Goal: Transaction & Acquisition: Book appointment/travel/reservation

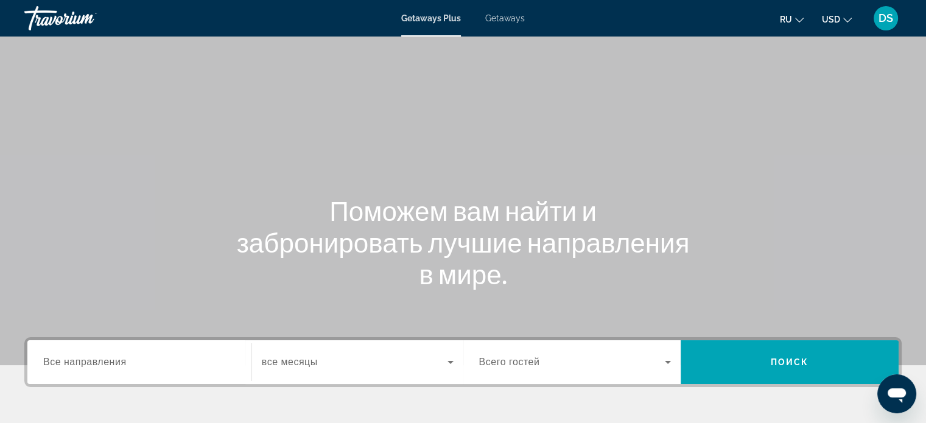
drag, startPoint x: 504, startPoint y: 21, endPoint x: 496, endPoint y: 53, distance: 32.6
click at [504, 21] on span "Getaways" at bounding box center [505, 18] width 40 height 10
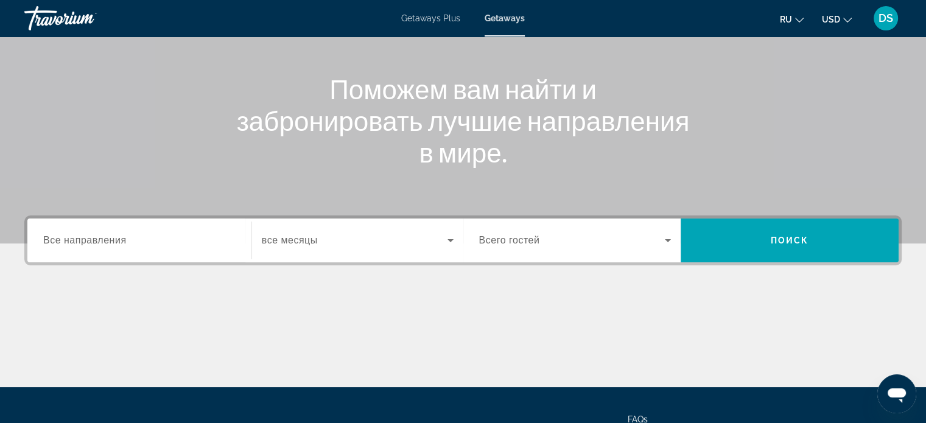
click at [111, 240] on span "Все направления" at bounding box center [84, 240] width 83 height 10
click at [111, 240] on input "Destination Все направления" at bounding box center [139, 241] width 192 height 15
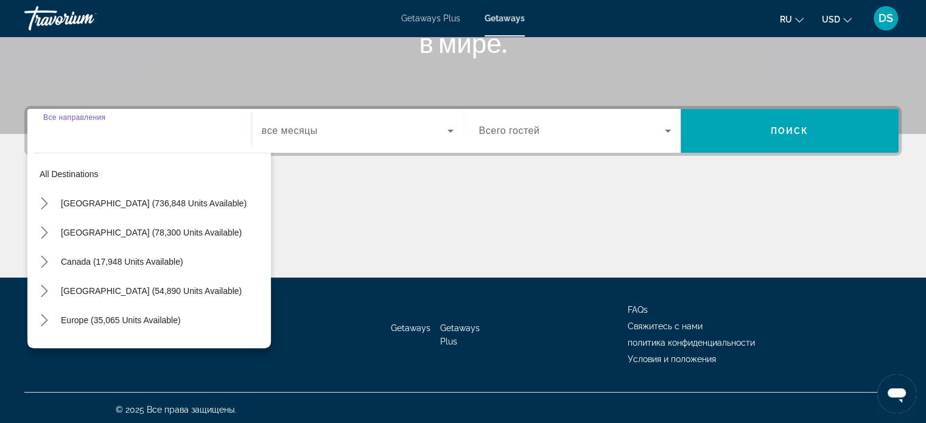
scroll to position [234, 0]
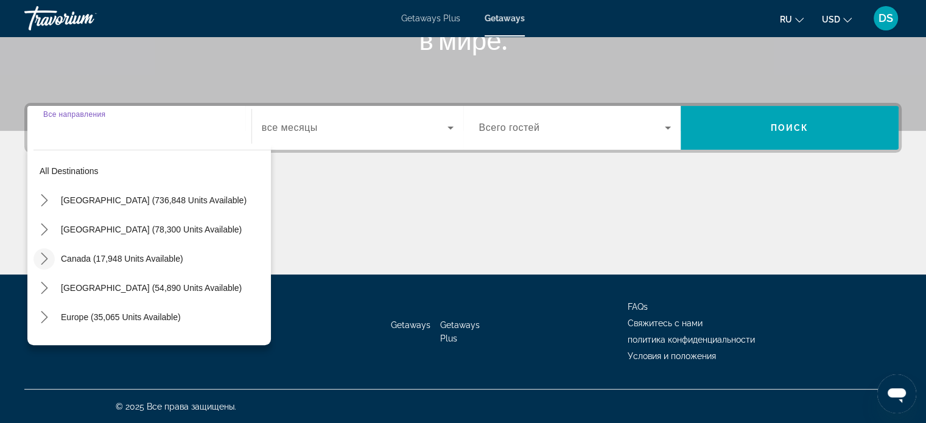
click at [50, 258] on mat-icon "Toggle Canada (17,948 units available) submenu" at bounding box center [43, 258] width 21 height 21
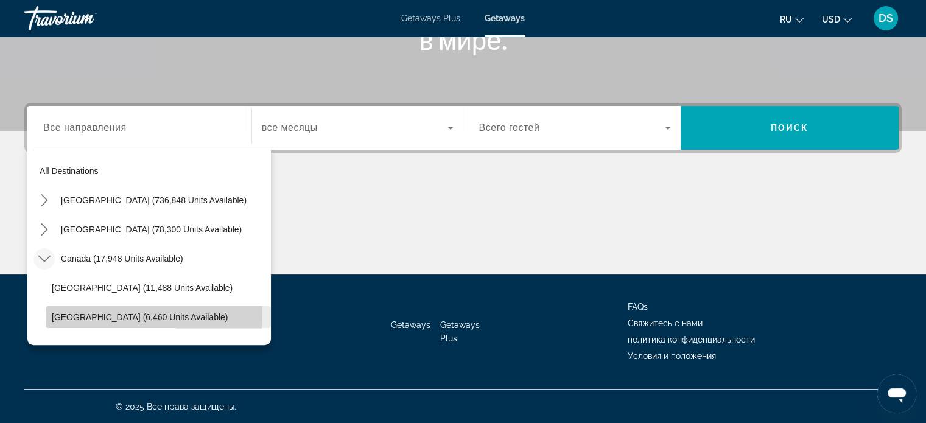
click at [64, 313] on span "[GEOGRAPHIC_DATA] (6,460 units available)" at bounding box center [140, 317] width 176 height 10
type input "**********"
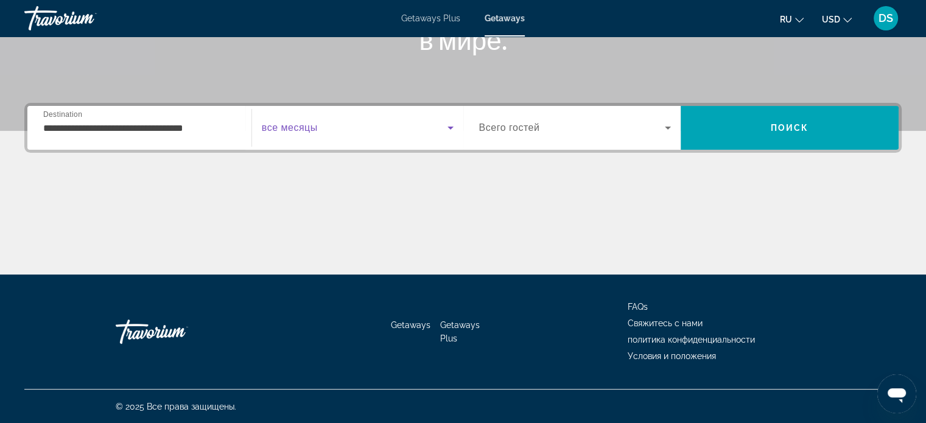
click at [427, 128] on span "Search widget" at bounding box center [355, 128] width 186 height 15
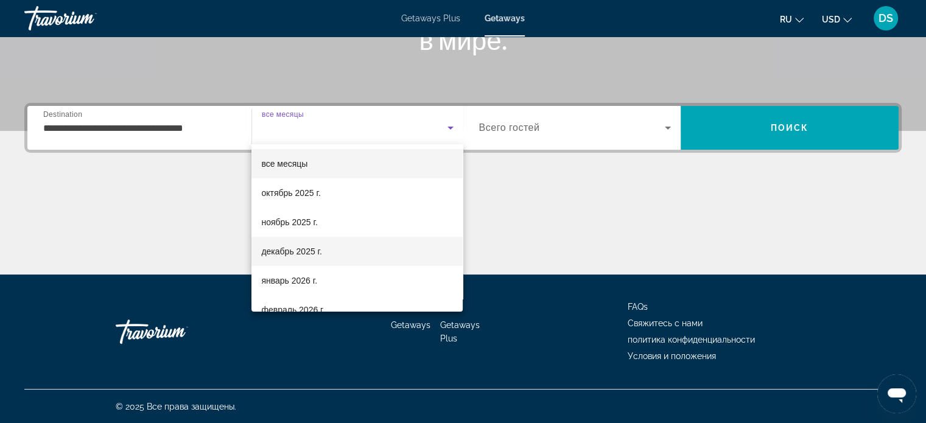
click at [365, 252] on mat-option "декабрь 2025 г." at bounding box center [356, 251] width 211 height 29
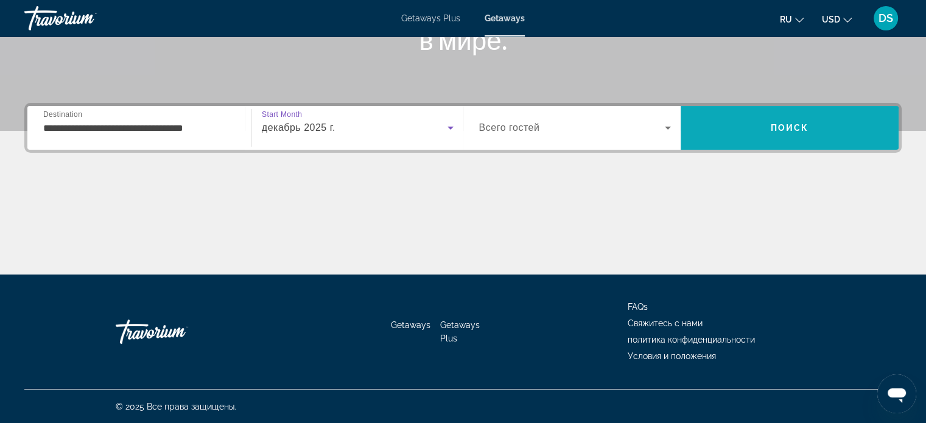
click at [715, 132] on span "Search" at bounding box center [790, 127] width 218 height 29
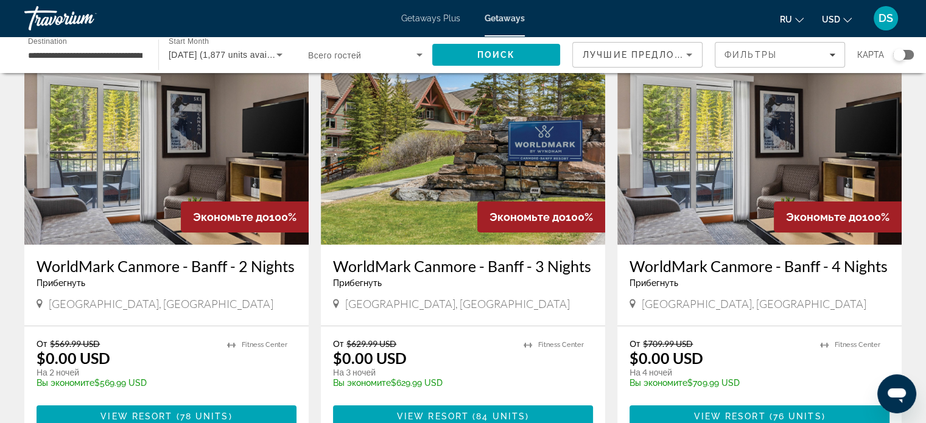
scroll to position [61, 0]
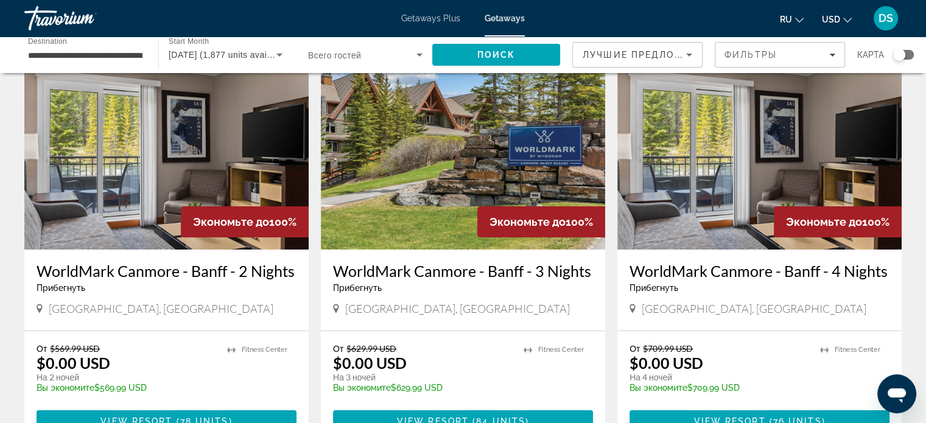
drag, startPoint x: 748, startPoint y: 177, endPoint x: 757, endPoint y: 189, distance: 14.7
click at [748, 177] on img "Main content" at bounding box center [759, 152] width 284 height 195
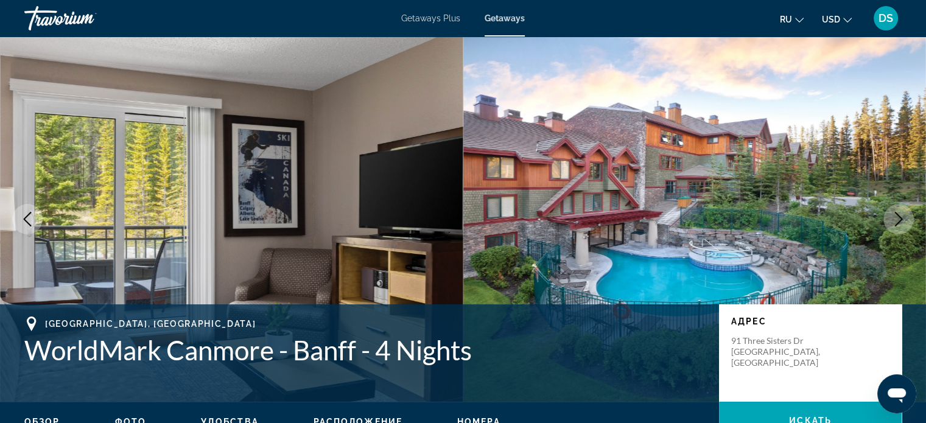
click at [905, 217] on icon "Next image" at bounding box center [898, 219] width 15 height 15
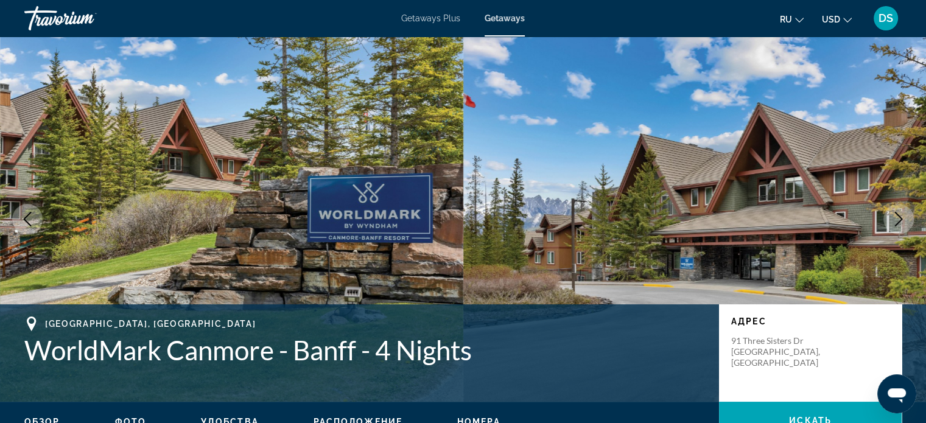
click at [905, 217] on icon "Next image" at bounding box center [898, 219] width 15 height 15
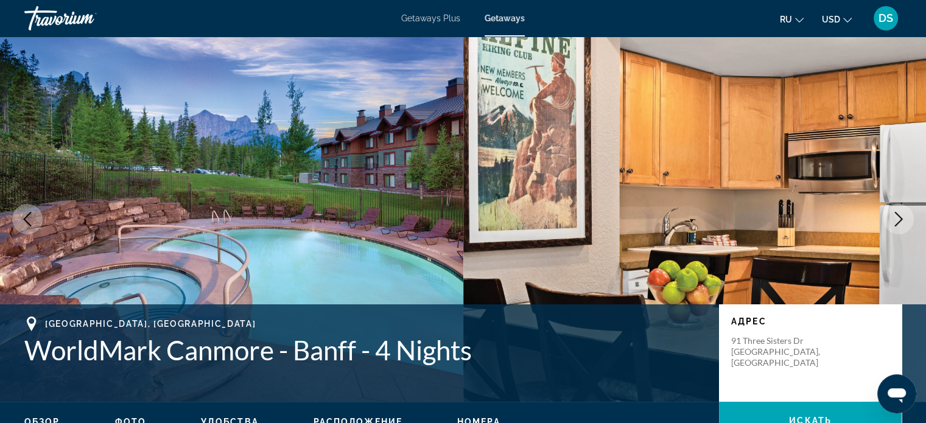
click at [905, 217] on icon "Next image" at bounding box center [898, 219] width 15 height 15
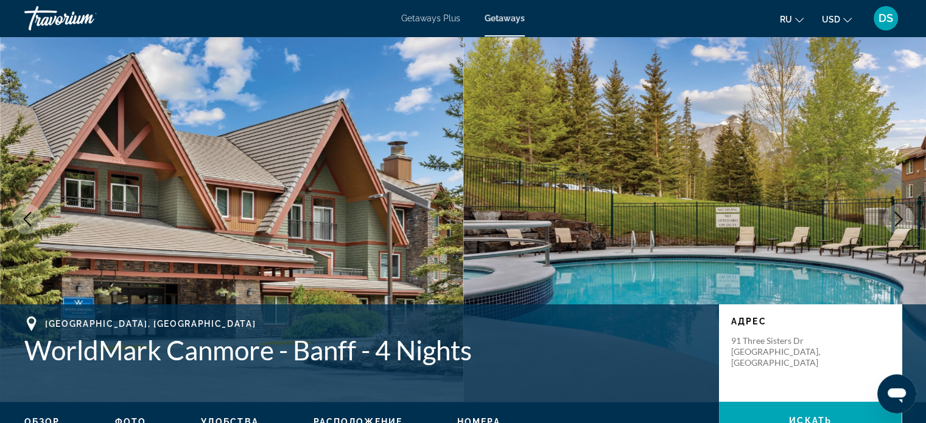
click at [905, 217] on icon "Next image" at bounding box center [898, 219] width 15 height 15
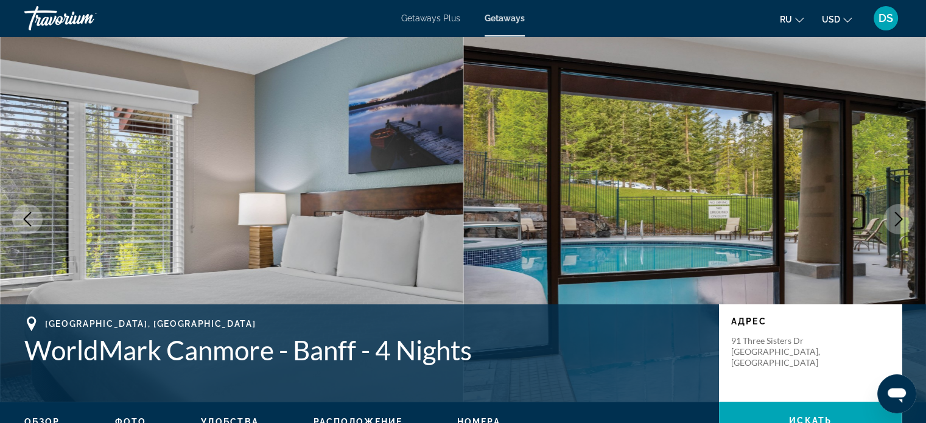
click at [898, 223] on icon "Next image" at bounding box center [898, 219] width 15 height 15
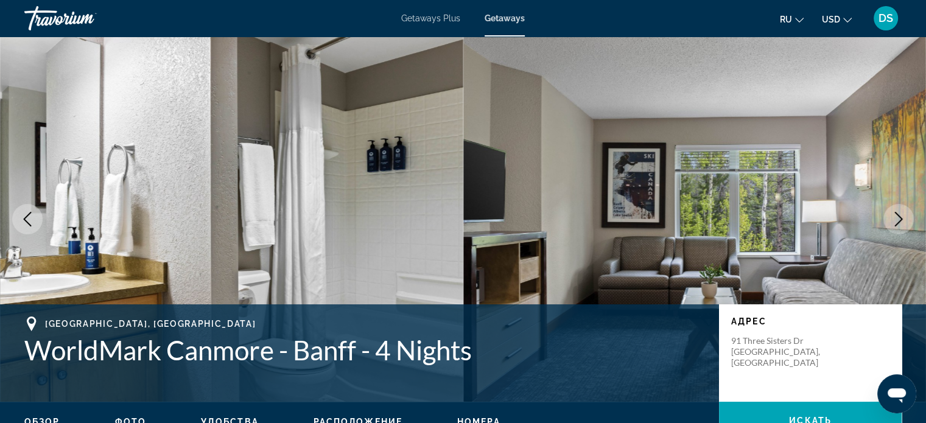
click at [898, 226] on icon "Next image" at bounding box center [898, 219] width 15 height 15
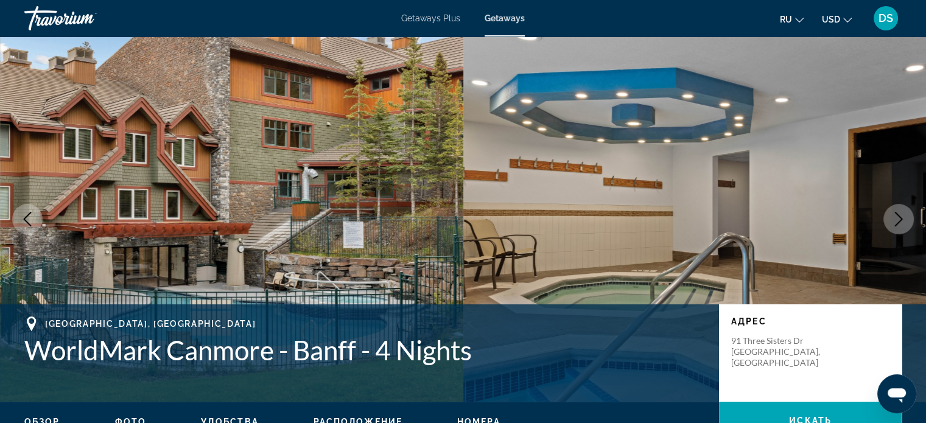
click at [898, 226] on icon "Next image" at bounding box center [898, 219] width 15 height 15
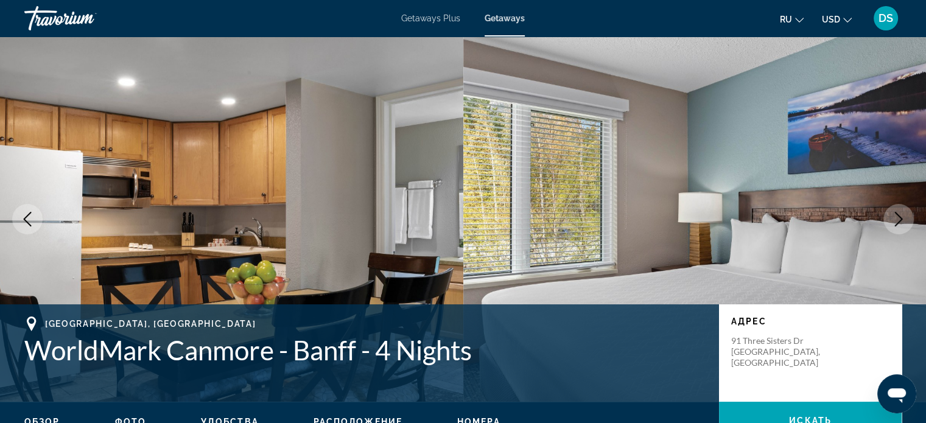
click at [898, 226] on icon "Next image" at bounding box center [898, 219] width 15 height 15
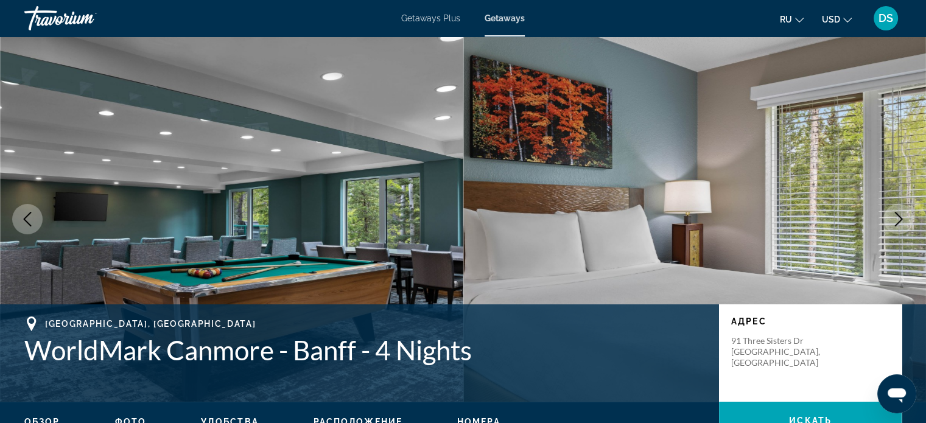
click at [898, 226] on icon "Next image" at bounding box center [898, 219] width 15 height 15
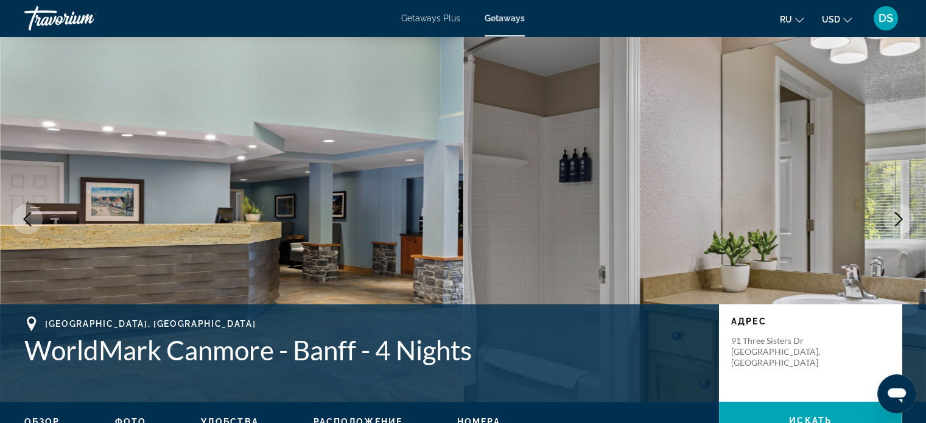
click at [866, 236] on img "Main content" at bounding box center [694, 219] width 463 height 365
click at [896, 220] on icon "Next image" at bounding box center [898, 219] width 15 height 15
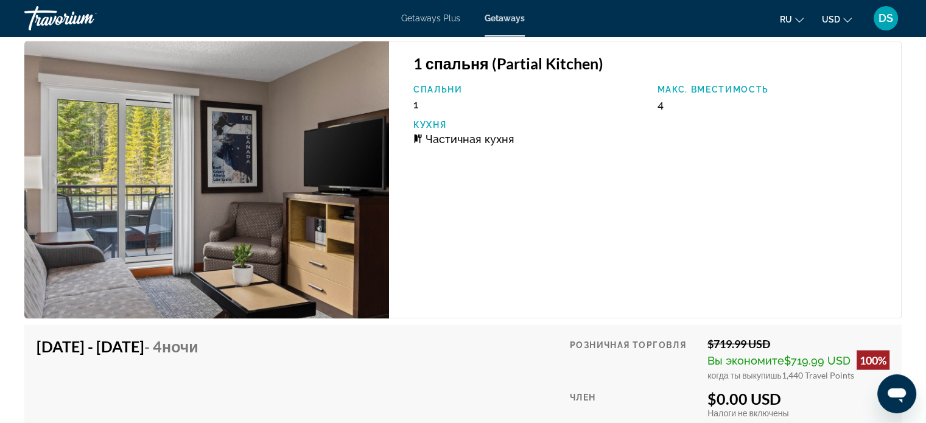
scroll to position [2192, 0]
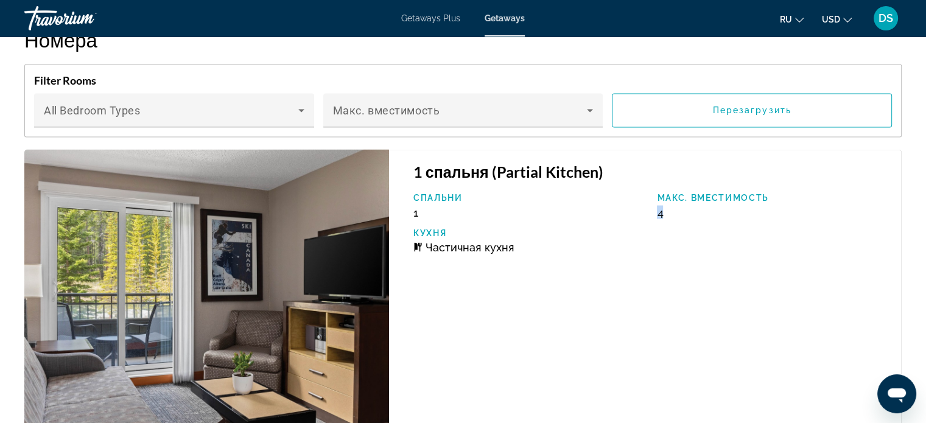
drag, startPoint x: 672, startPoint y: 207, endPoint x: 659, endPoint y: 211, distance: 13.5
click at [659, 211] on div "Макс. вместимость 4" at bounding box center [773, 205] width 244 height 26
click at [614, 222] on div "Спальни 1 Макс. вместимость 4 Кухня Частичная кухня" at bounding box center [651, 227] width 488 height 70
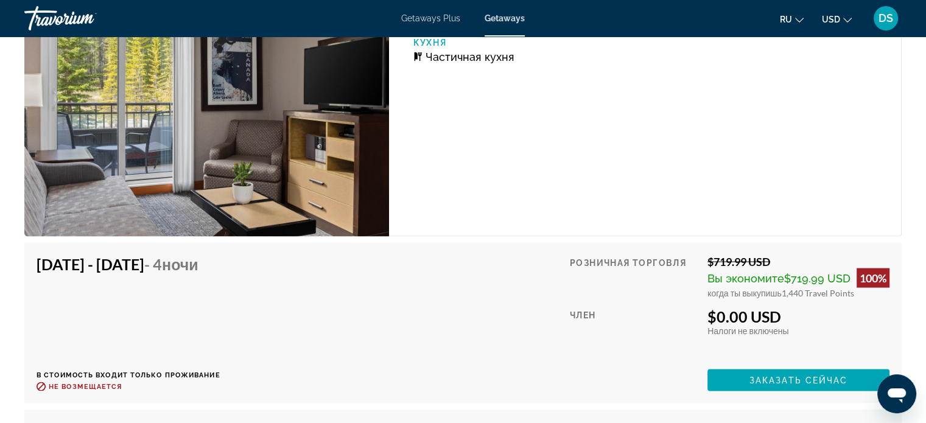
scroll to position [2381, 0]
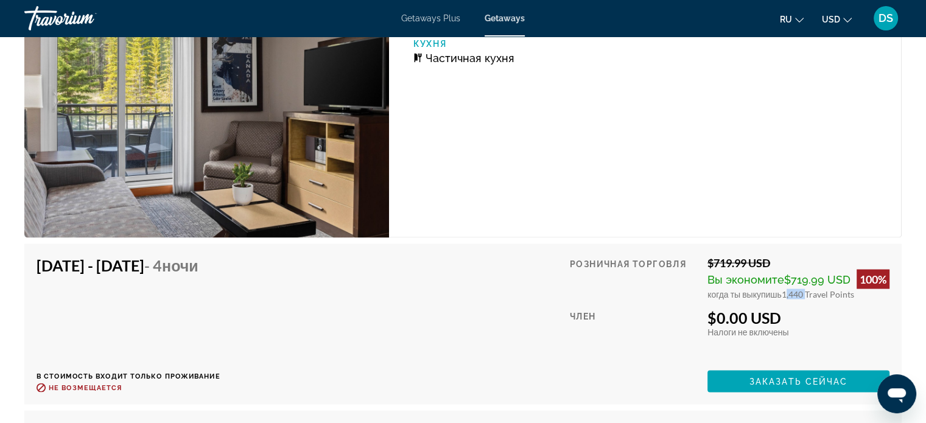
drag, startPoint x: 783, startPoint y: 295, endPoint x: 806, endPoint y: 296, distance: 22.5
click at [806, 296] on span "1,440 Travel Points" at bounding box center [818, 294] width 72 height 10
drag, startPoint x: 714, startPoint y: 261, endPoint x: 778, endPoint y: 261, distance: 64.5
click at [778, 261] on div "$719.99 USD" at bounding box center [798, 262] width 182 height 13
click at [723, 259] on div "$719.99 USD" at bounding box center [798, 262] width 182 height 13
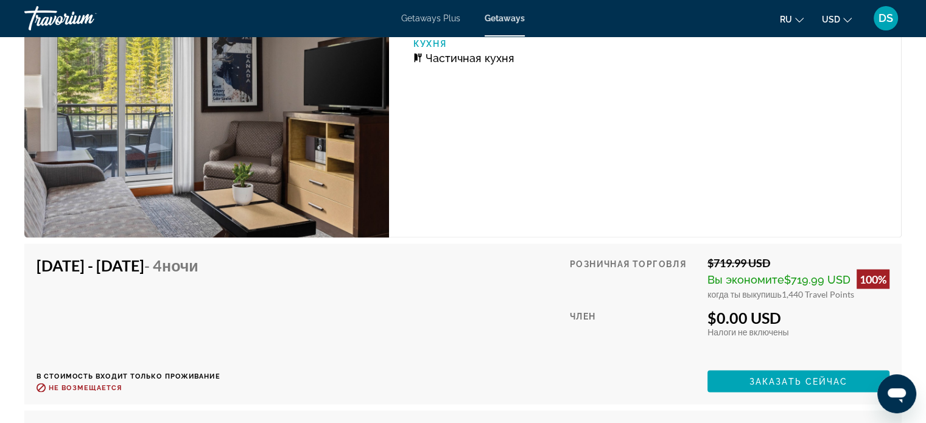
drag, startPoint x: 712, startPoint y: 262, endPoint x: 789, endPoint y: 260, distance: 76.7
click at [789, 260] on div "$719.99 USD" at bounding box center [798, 262] width 182 height 13
drag, startPoint x: 782, startPoint y: 293, endPoint x: 813, endPoint y: 295, distance: 31.8
click at [813, 295] on span "1,440 Travel Points" at bounding box center [818, 294] width 72 height 10
drag, startPoint x: 718, startPoint y: 318, endPoint x: 765, endPoint y: 315, distance: 46.4
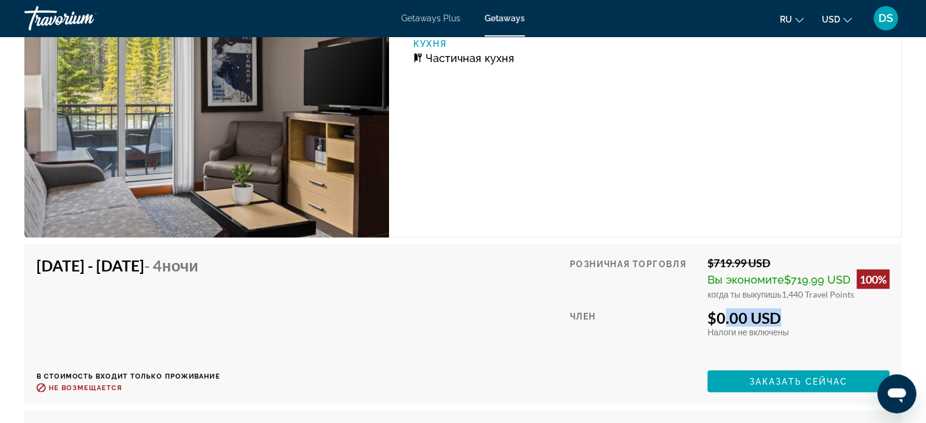
click at [765, 315] on div "$0.00 USD" at bounding box center [798, 318] width 182 height 18
click at [798, 377] on span "Заказать сейчас" at bounding box center [798, 382] width 99 height 10
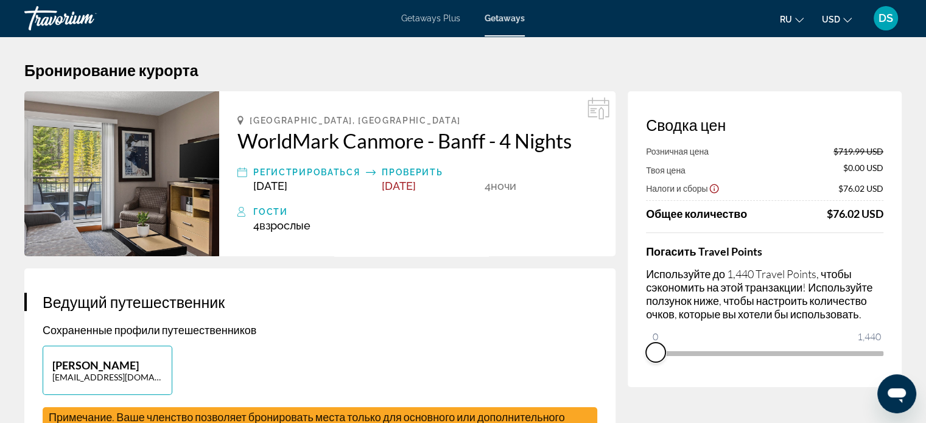
drag, startPoint x: 872, startPoint y: 370, endPoint x: 617, endPoint y: 364, distance: 254.6
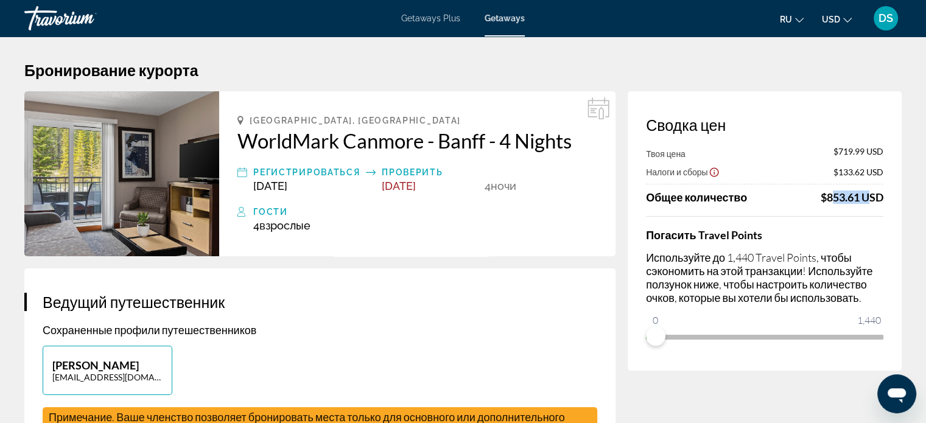
drag, startPoint x: 826, startPoint y: 198, endPoint x: 865, endPoint y: 199, distance: 39.0
click at [865, 199] on div "$853.61 USD" at bounding box center [852, 197] width 63 height 13
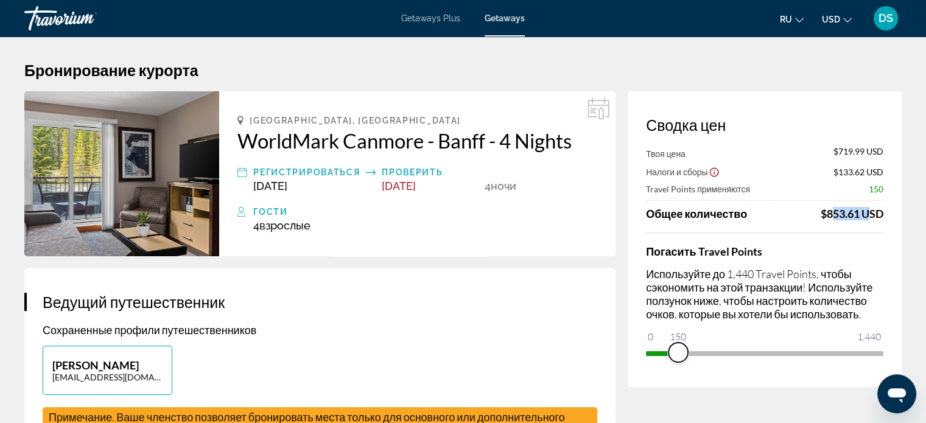
drag, startPoint x: 658, startPoint y: 335, endPoint x: 678, endPoint y: 334, distance: 20.7
click at [678, 351] on ngx-slider "0 1,440 150" at bounding box center [764, 352] width 237 height 2
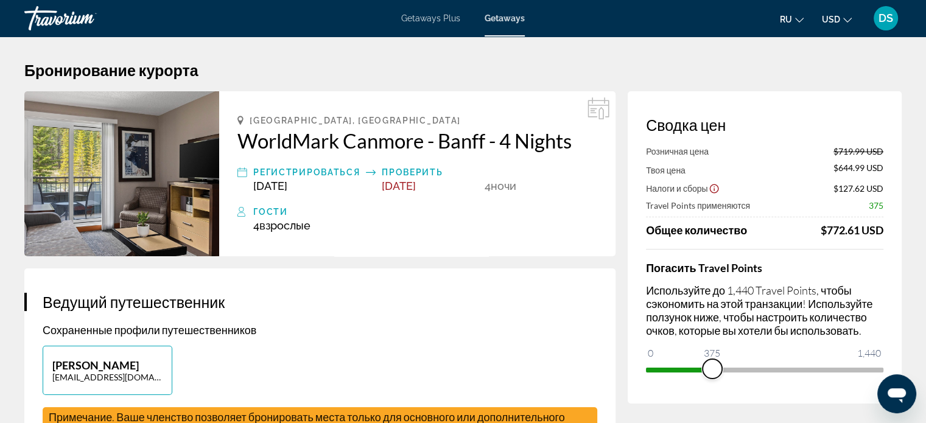
drag, startPoint x: 677, startPoint y: 368, endPoint x: 716, endPoint y: 368, distance: 39.0
click at [716, 368] on span "ngx-slider" at bounding box center [712, 368] width 19 height 19
drag, startPoint x: 1593, startPoint y: 746, endPoint x: 888, endPoint y: 386, distance: 791.8
drag, startPoint x: 876, startPoint y: 367, endPoint x: 893, endPoint y: 369, distance: 16.5
click at [893, 369] on div "Сводка цен Розничная цена $719.99 USD Твоя цена $520.49 USD Налоги и сборы $117…" at bounding box center [765, 247] width 274 height 312
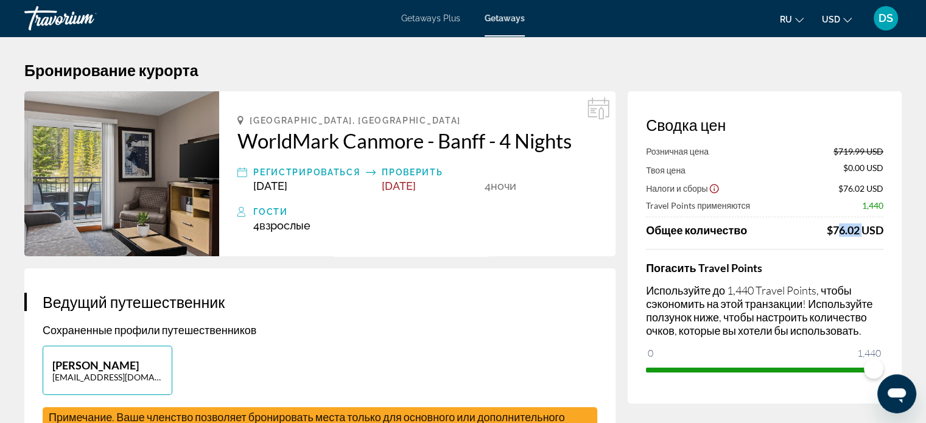
drag, startPoint x: 832, startPoint y: 228, endPoint x: 860, endPoint y: 227, distance: 27.4
click at [860, 227] on div "$76.02 USD" at bounding box center [855, 229] width 57 height 13
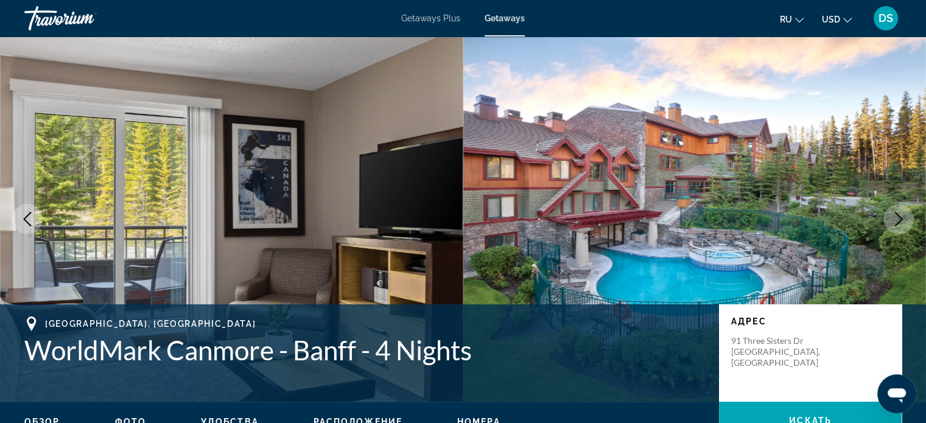
scroll to position [244, 0]
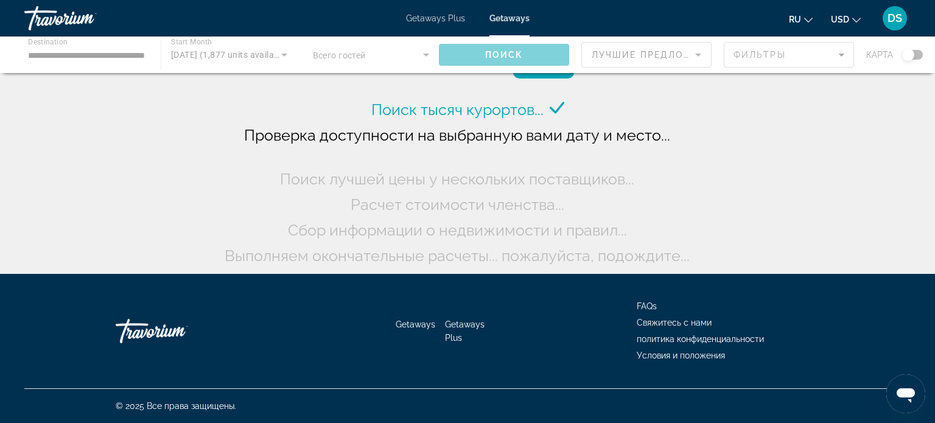
click at [66, 53] on div "Main content" at bounding box center [467, 55] width 935 height 37
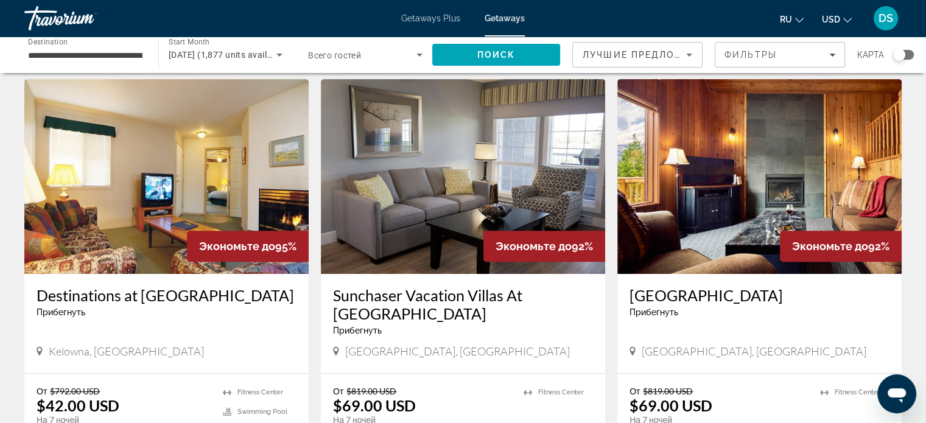
scroll to position [426, 0]
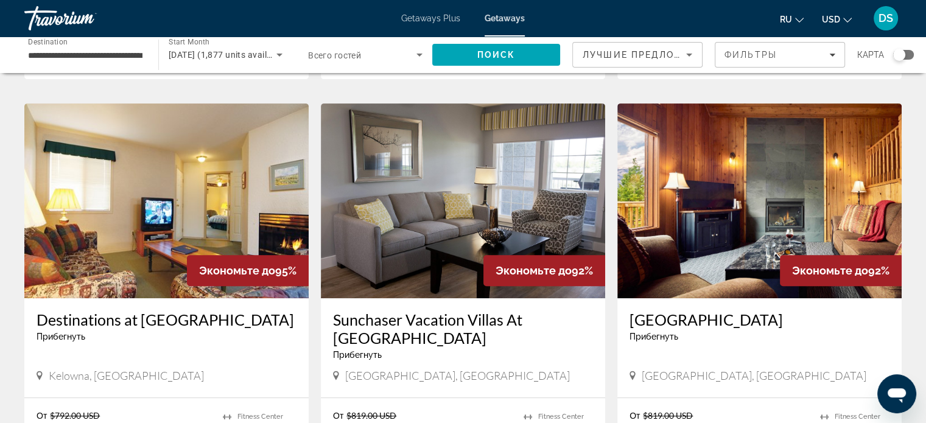
click at [715, 244] on img "Main content" at bounding box center [759, 201] width 284 height 195
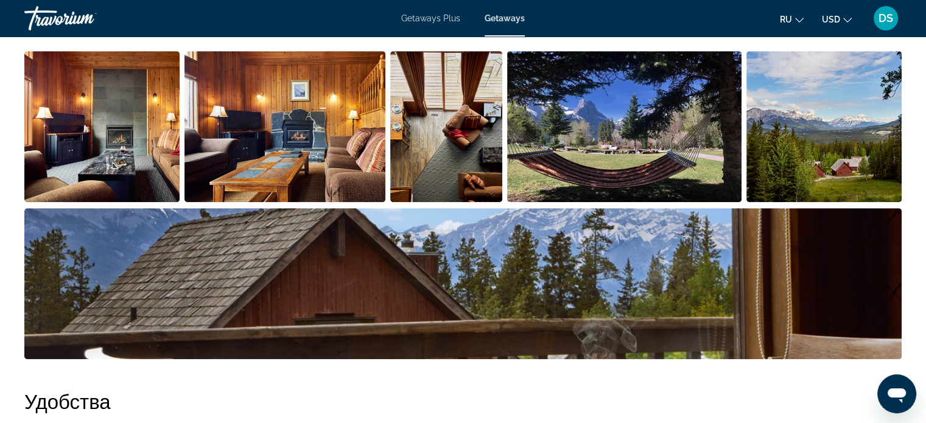
scroll to position [387, 0]
